Goal: Task Accomplishment & Management: Complete application form

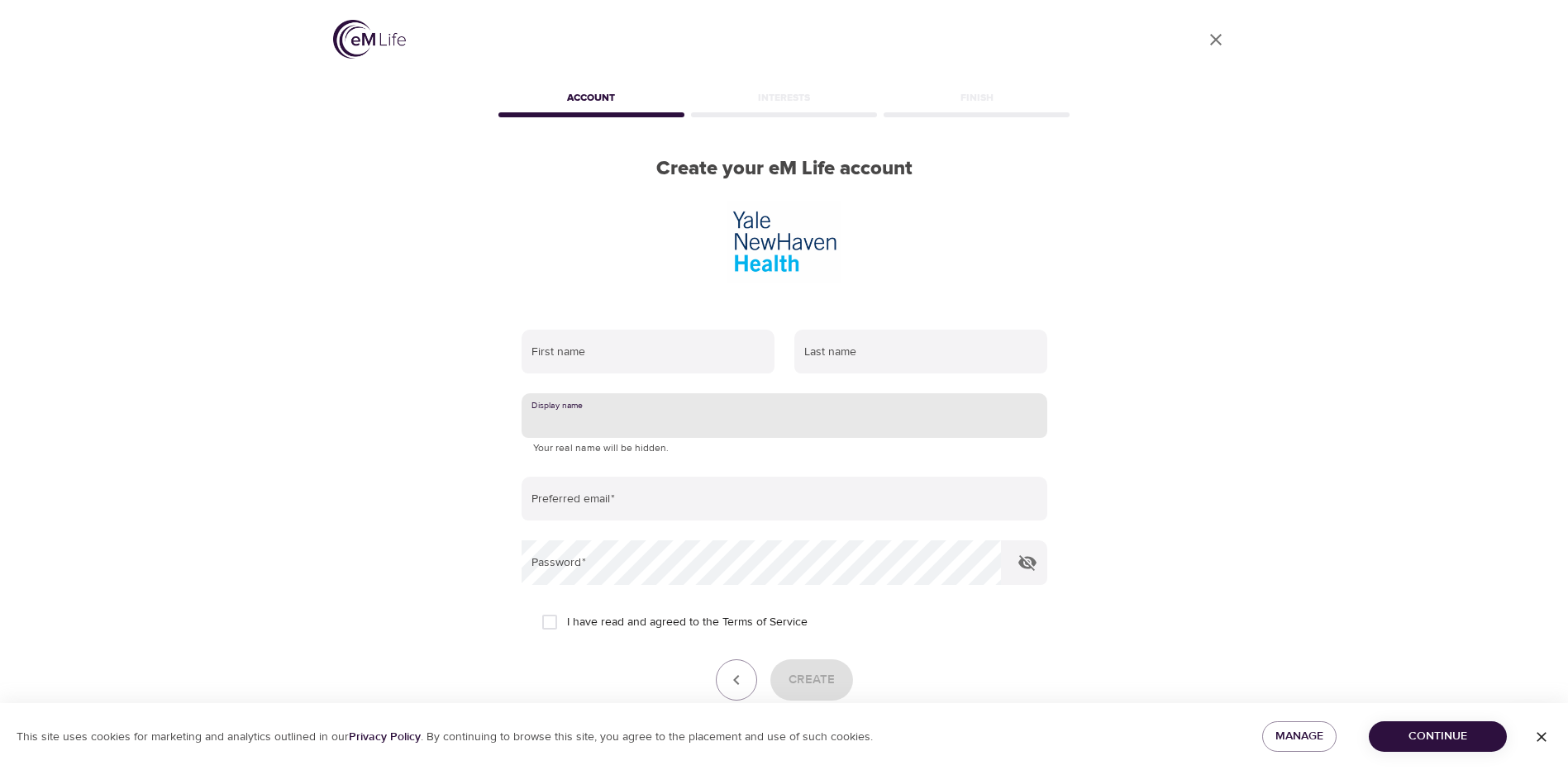
click at [622, 394] on input "text" at bounding box center [784, 416] width 526 height 45
type input "[PERSON_NAME]"
click at [619, 329] on input "text" at bounding box center [648, 352] width 253 height 45
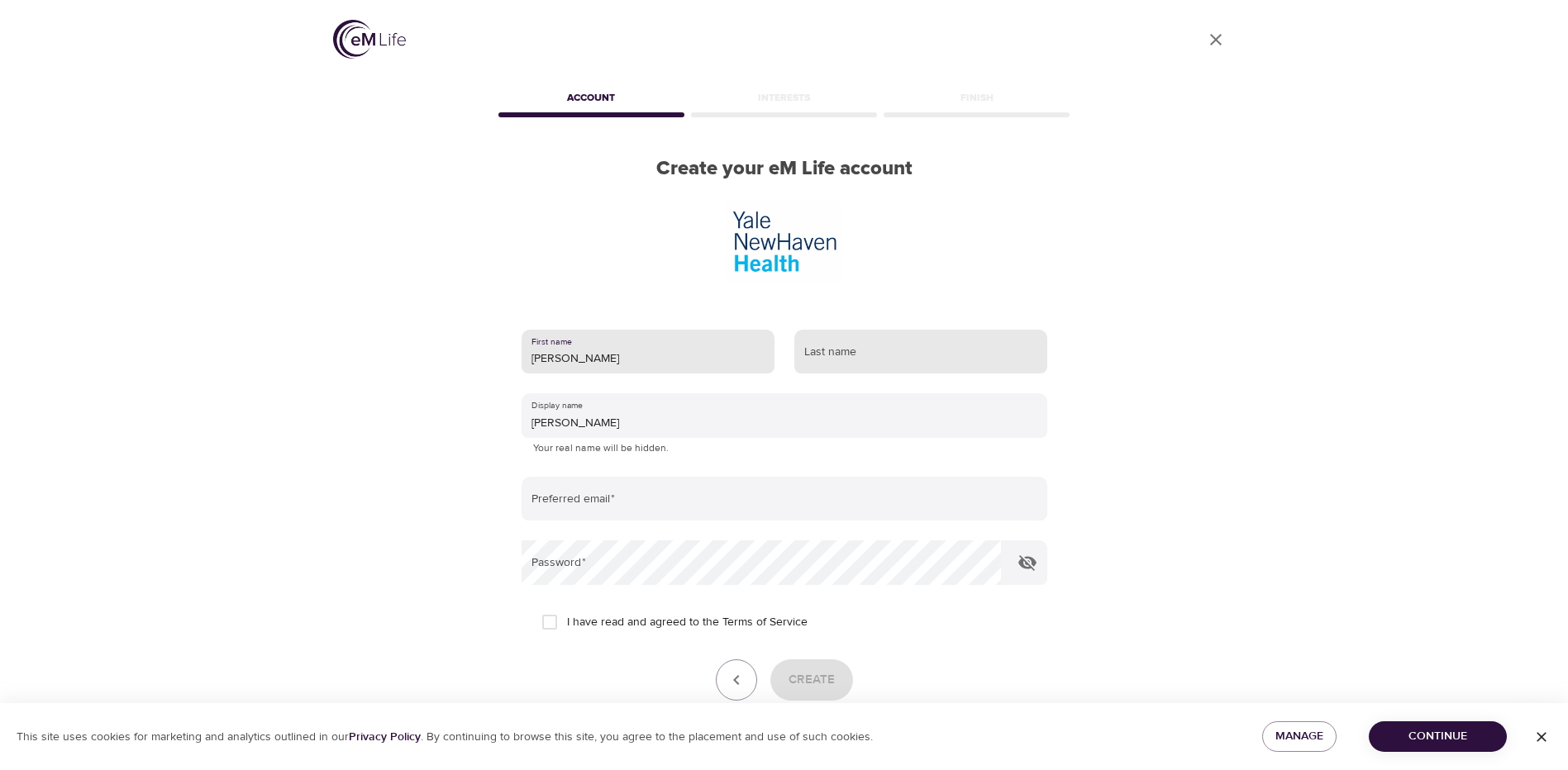
type input "[PERSON_NAME]"
click at [855, 329] on input "text" at bounding box center [920, 352] width 253 height 45
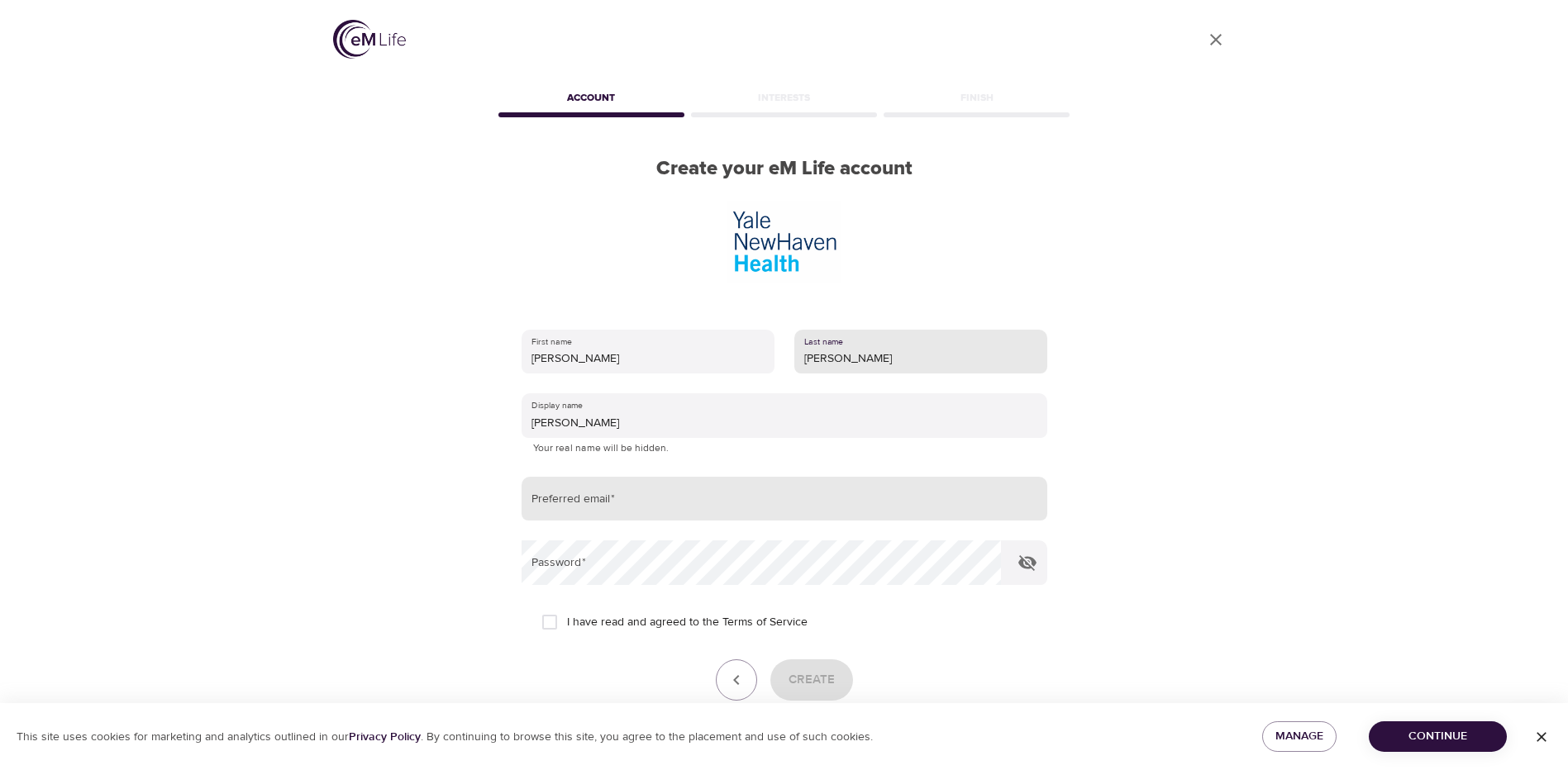
type input "[PERSON_NAME]"
click at [640, 477] on input "email" at bounding box center [784, 499] width 526 height 45
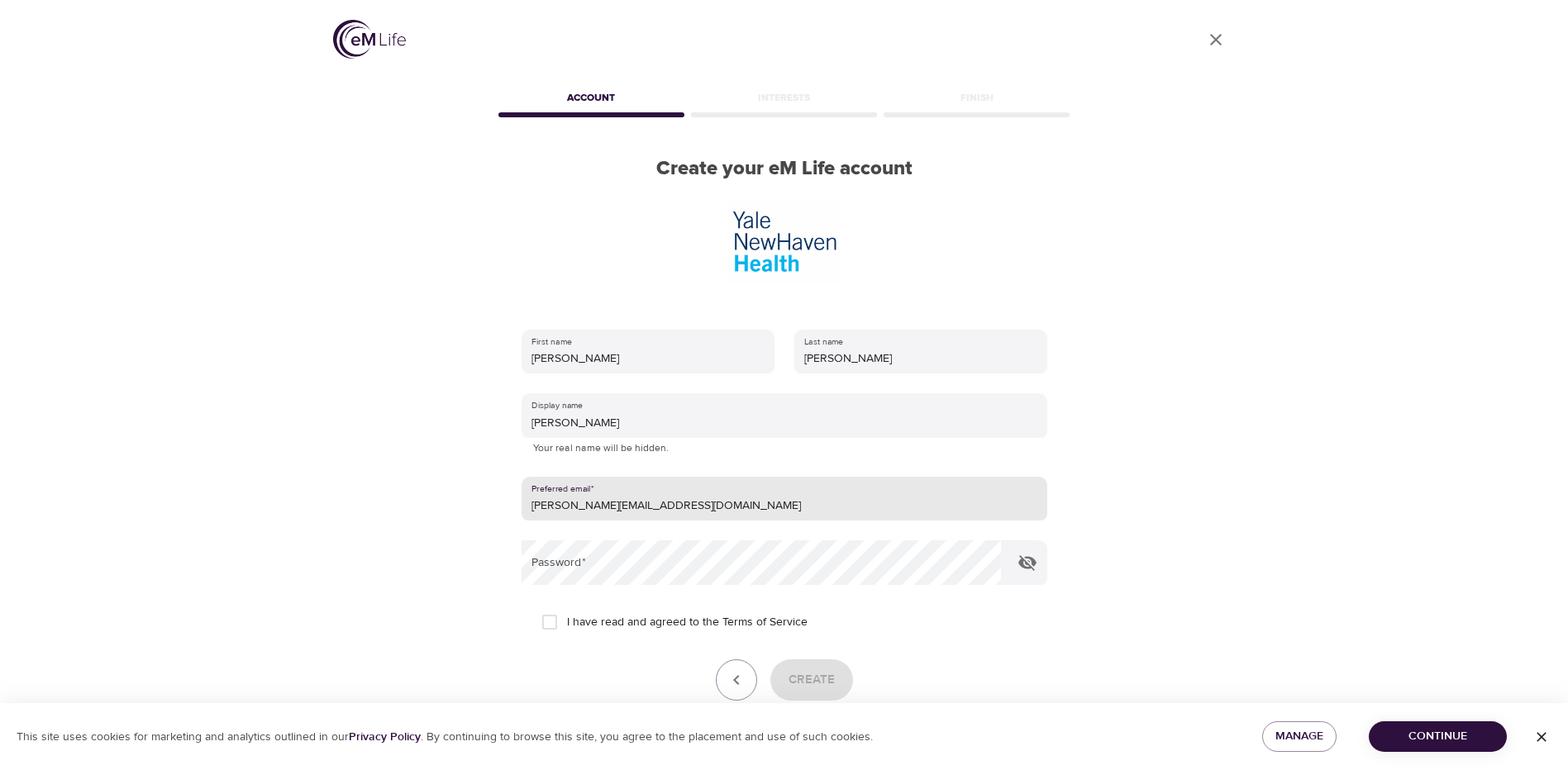
type input "[PERSON_NAME][EMAIL_ADDRESS][DOMAIN_NAME]"
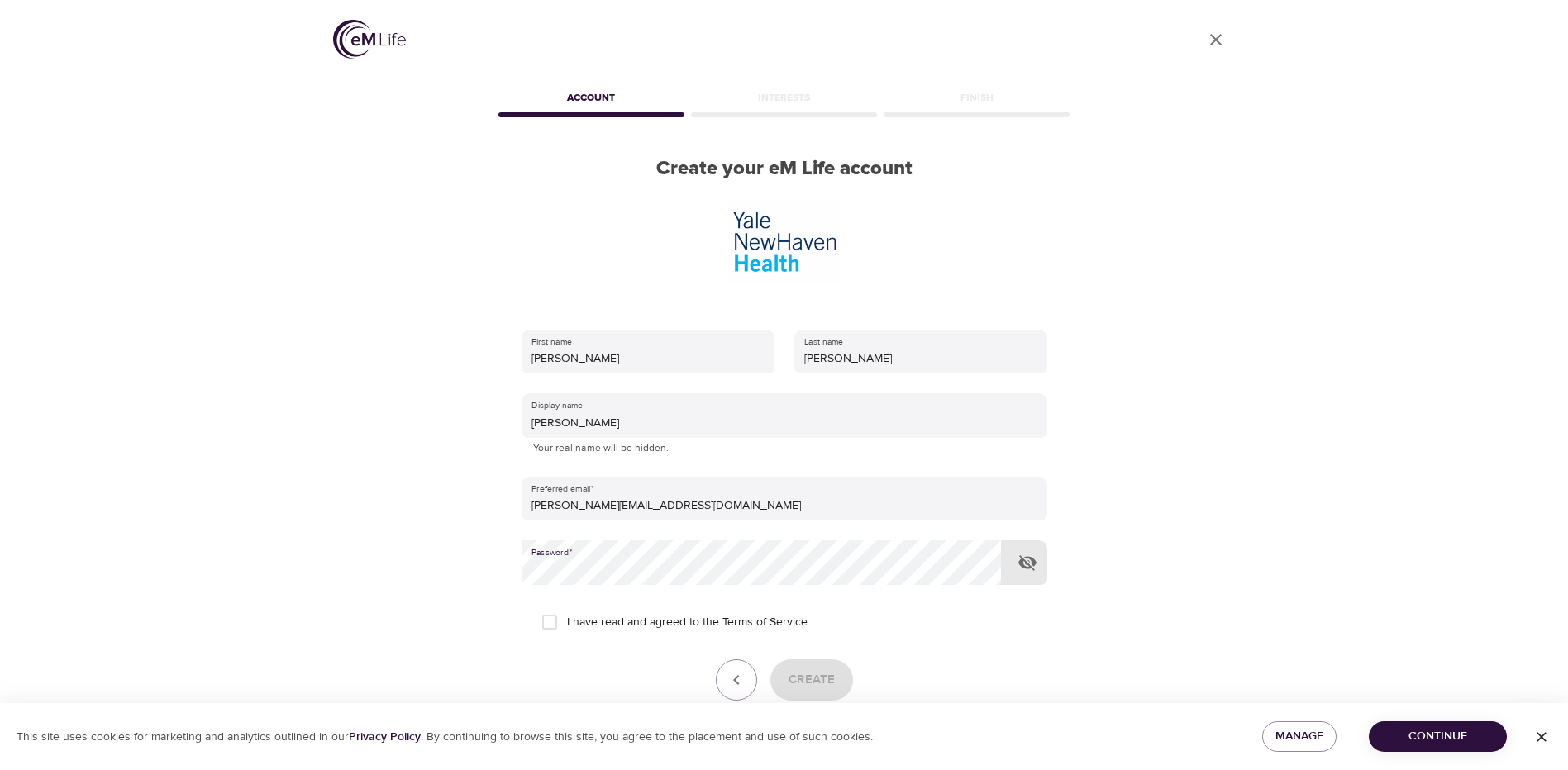
click at [555, 605] on input "I have read and agreed to the Terms of Service" at bounding box center [549, 622] width 34 height 34
checkbox input "true"
click at [806, 670] on span "Create" at bounding box center [812, 680] width 47 height 21
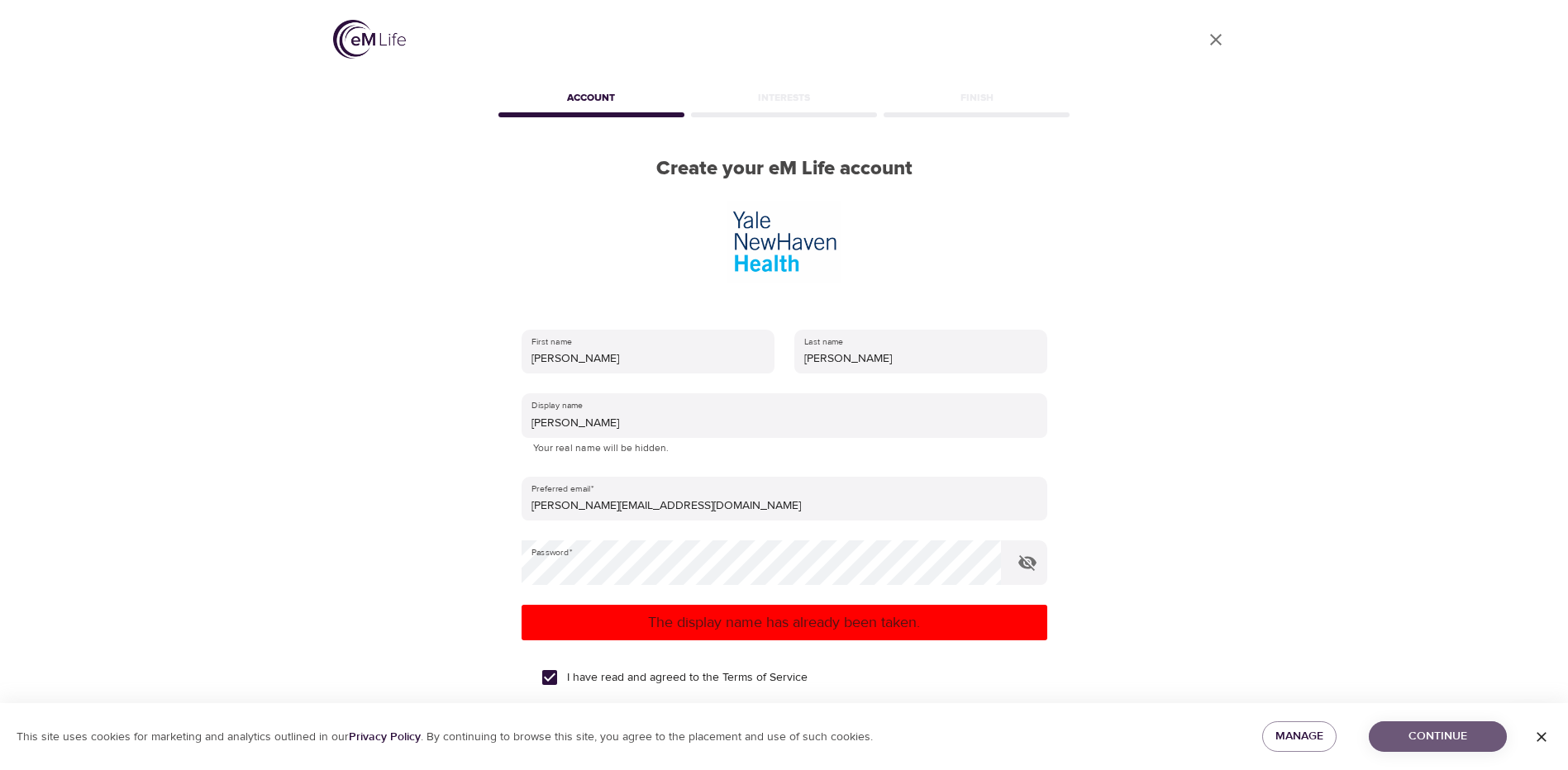
click at [1461, 736] on span "Continue" at bounding box center [1438, 737] width 112 height 20
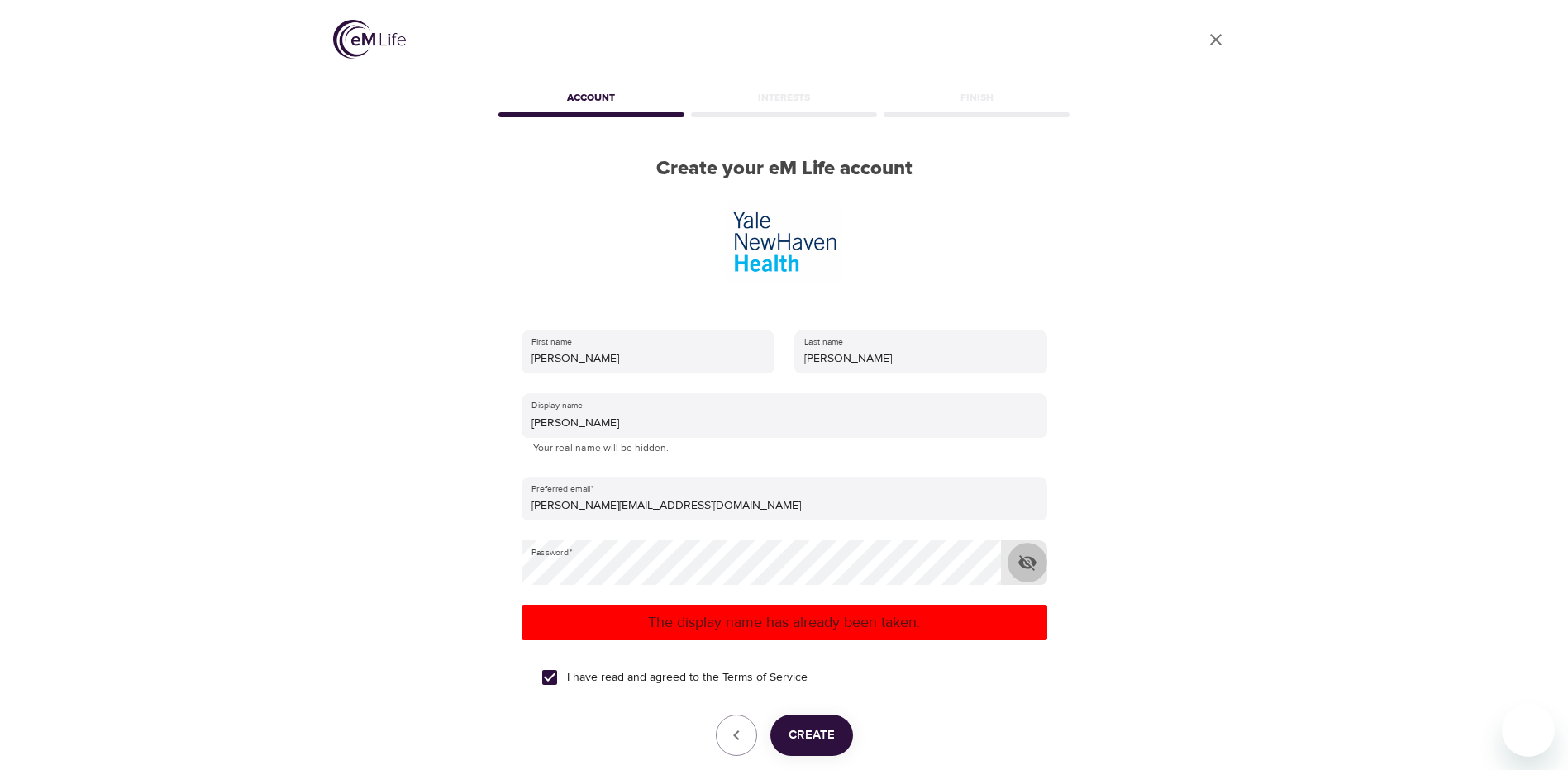
click at [1031, 553] on icon "button" at bounding box center [1028, 563] width 20 height 20
click at [1026, 555] on icon "button" at bounding box center [1028, 563] width 19 height 16
click at [812, 725] on span "Create" at bounding box center [812, 736] width 47 height 21
click at [745, 726] on icon "button" at bounding box center [737, 736] width 20 height 20
